Goal: Transaction & Acquisition: Purchase product/service

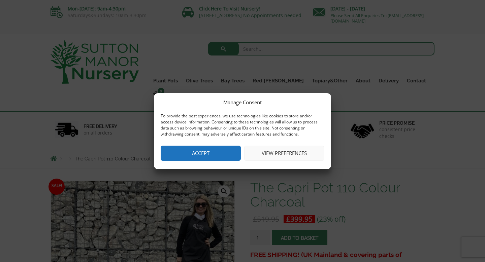
click at [216, 157] on button "Accept" at bounding box center [201, 153] width 80 height 15
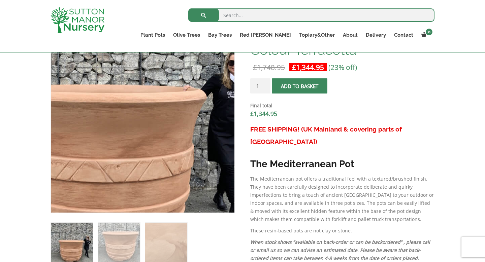
scroll to position [261, 0]
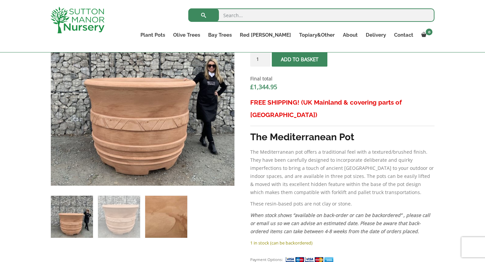
click at [166, 227] on img at bounding box center [166, 217] width 42 height 42
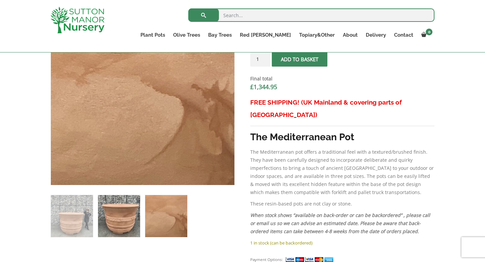
click at [135, 224] on img at bounding box center [119, 216] width 42 height 42
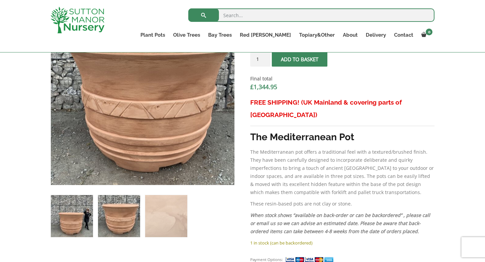
click at [80, 213] on img at bounding box center [72, 216] width 42 height 42
